Goal: Task Accomplishment & Management: Manage account settings

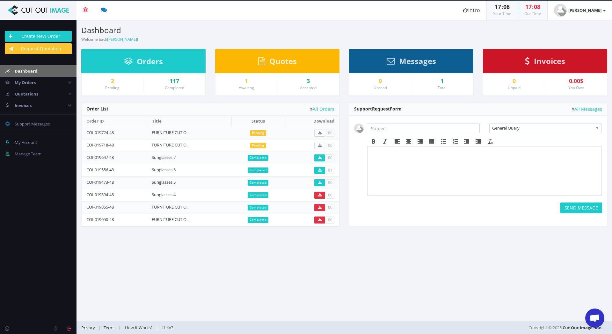
click at [596, 319] on span "Open chat" at bounding box center [595, 319] width 11 height 9
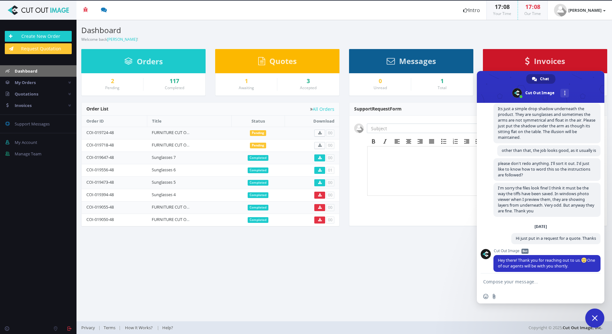
click at [596, 319] on span "Close chat" at bounding box center [595, 319] width 6 height 6
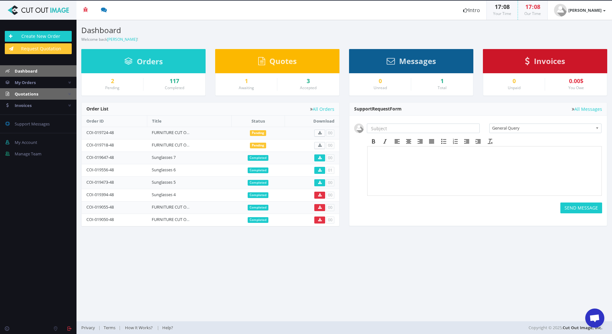
click at [28, 94] on span "Quotations" at bounding box center [27, 94] width 24 height 6
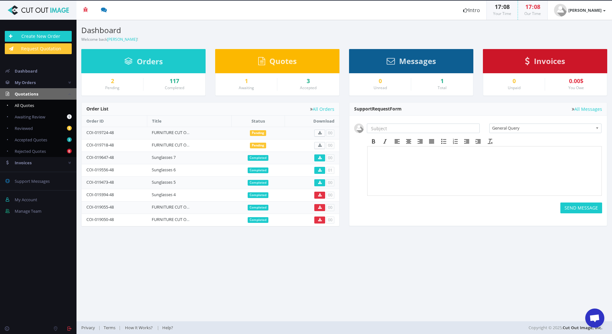
click at [33, 103] on span "All Quotes" at bounding box center [24, 106] width 19 height 6
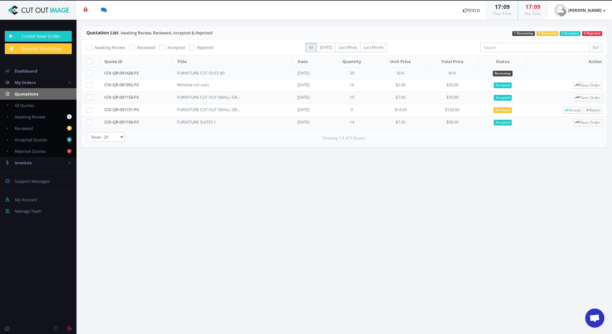
scroll to position [654, 0]
